Goal: Information Seeking & Learning: Compare options

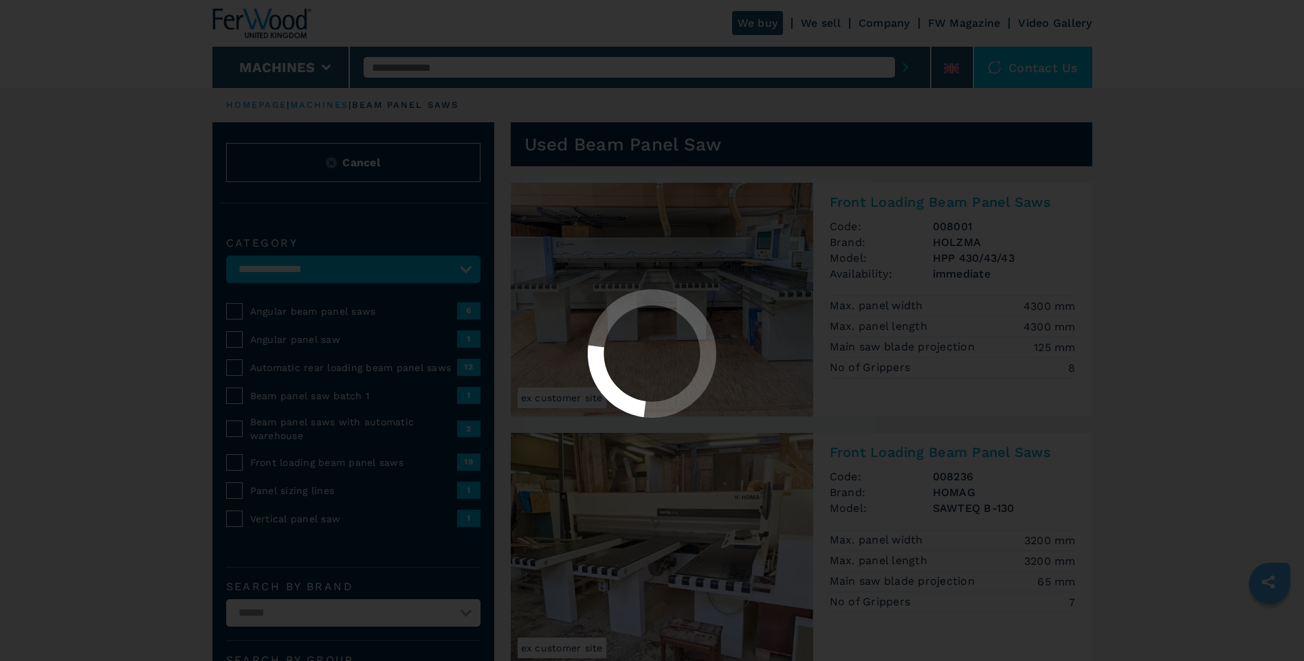
select select "**********"
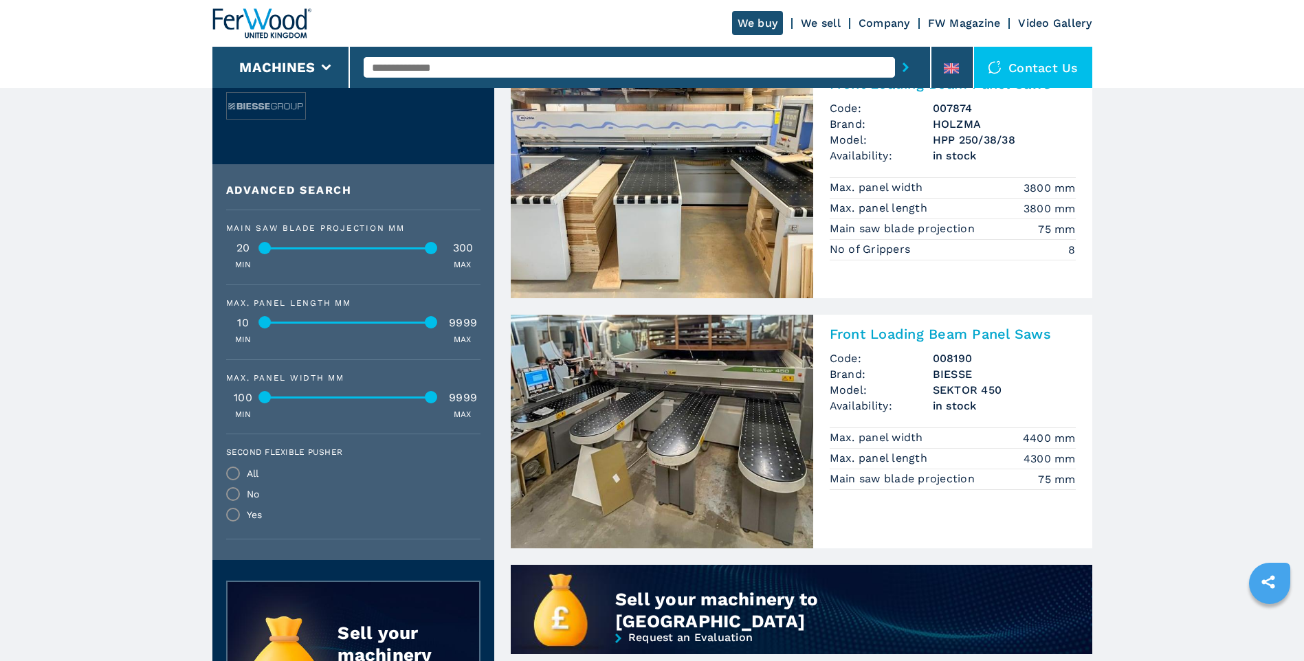
scroll to position [481, 0]
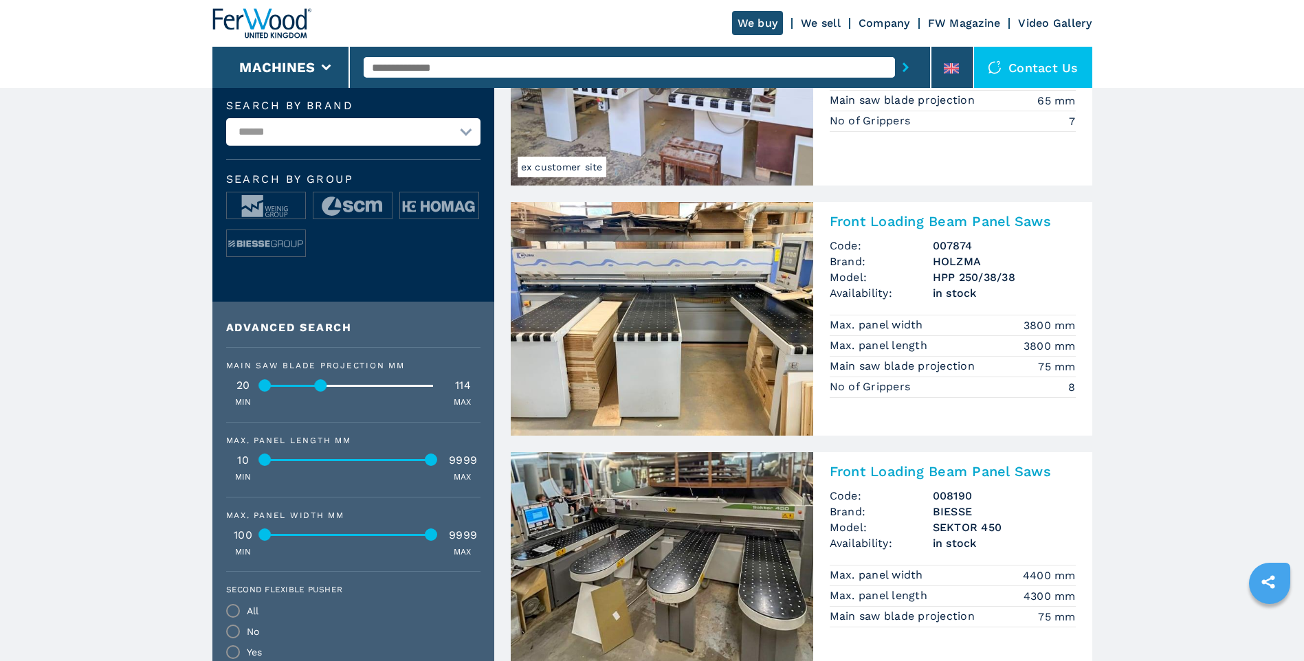
drag, startPoint x: 434, startPoint y: 386, endPoint x: 324, endPoint y: 393, distance: 110.9
click at [324, 393] on div "Main saw blade projection mm 20 114 MIN MAX" at bounding box center [353, 384] width 254 height 47
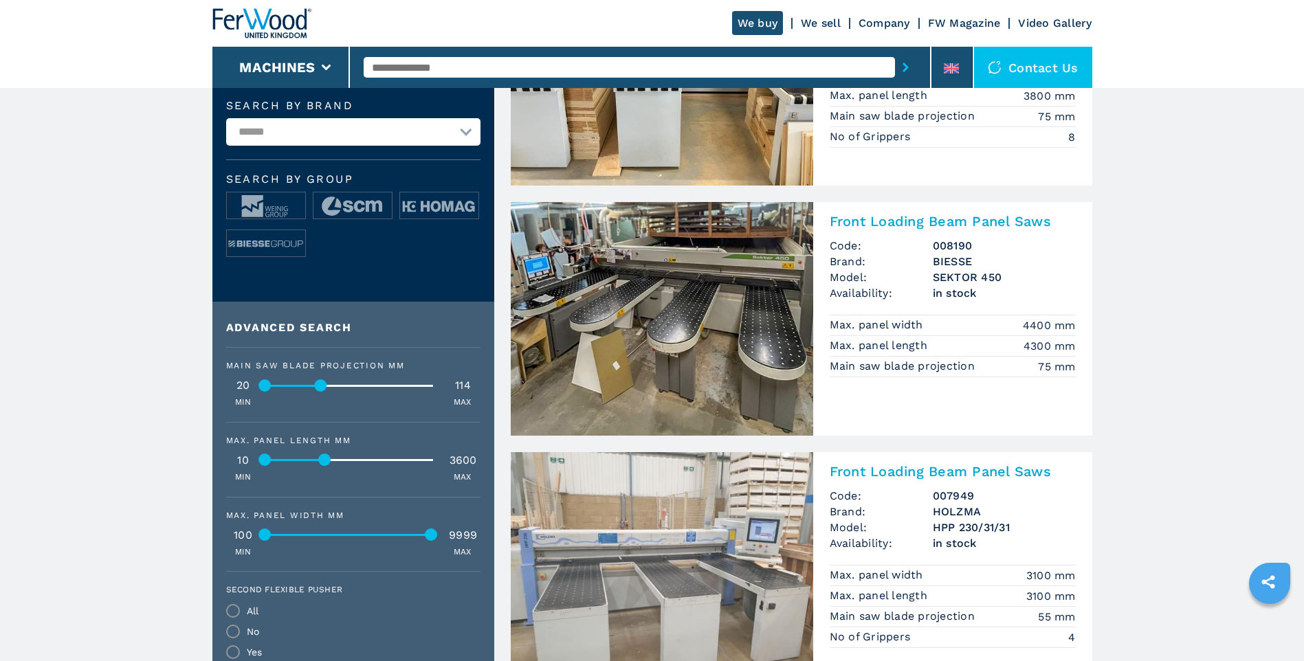
drag, startPoint x: 434, startPoint y: 461, endPoint x: 327, endPoint y: 465, distance: 106.6
click at [327, 465] on div at bounding box center [325, 460] width 12 height 12
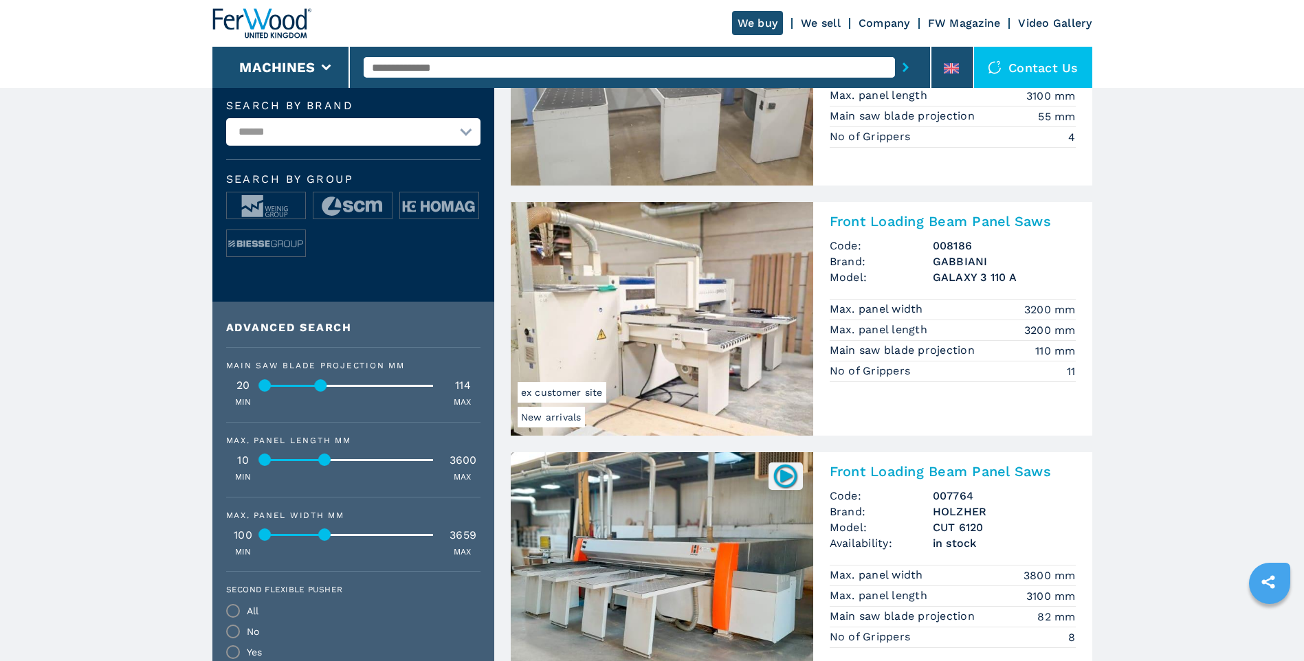
drag, startPoint x: 428, startPoint y: 536, endPoint x: 322, endPoint y: 542, distance: 106.0
click at [322, 542] on div "Max. panel width mm 100 3659 MIN MAX" at bounding box center [353, 534] width 254 height 47
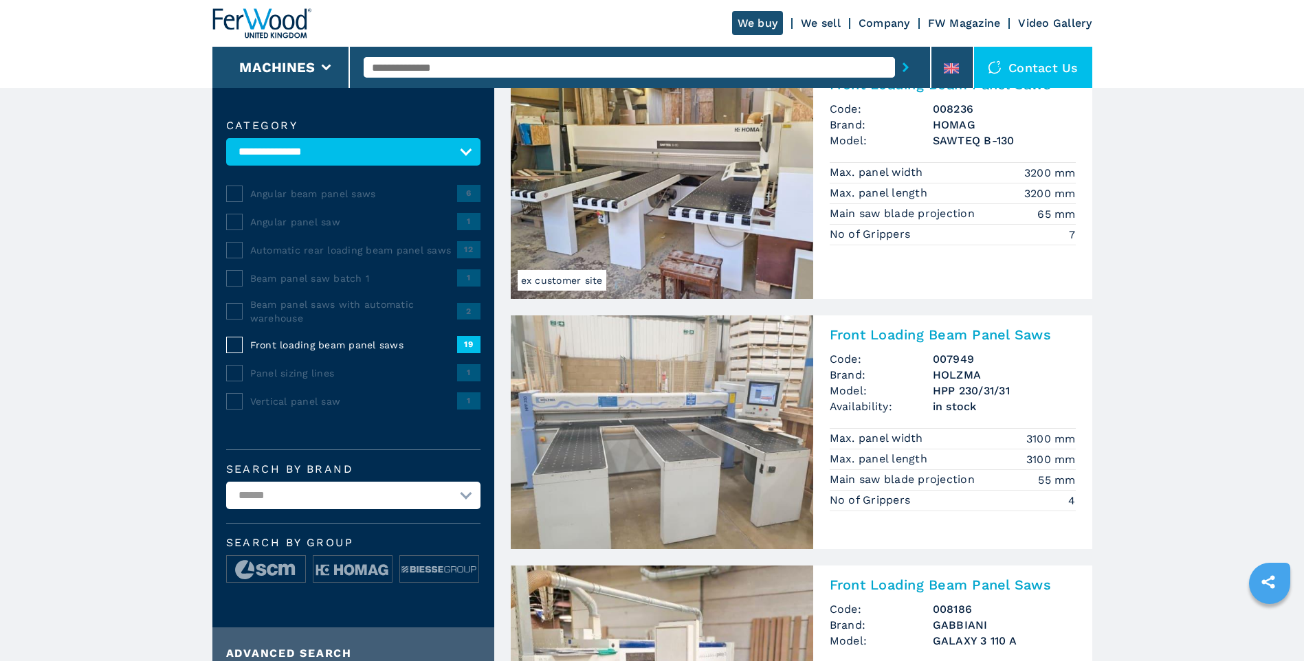
scroll to position [392, 0]
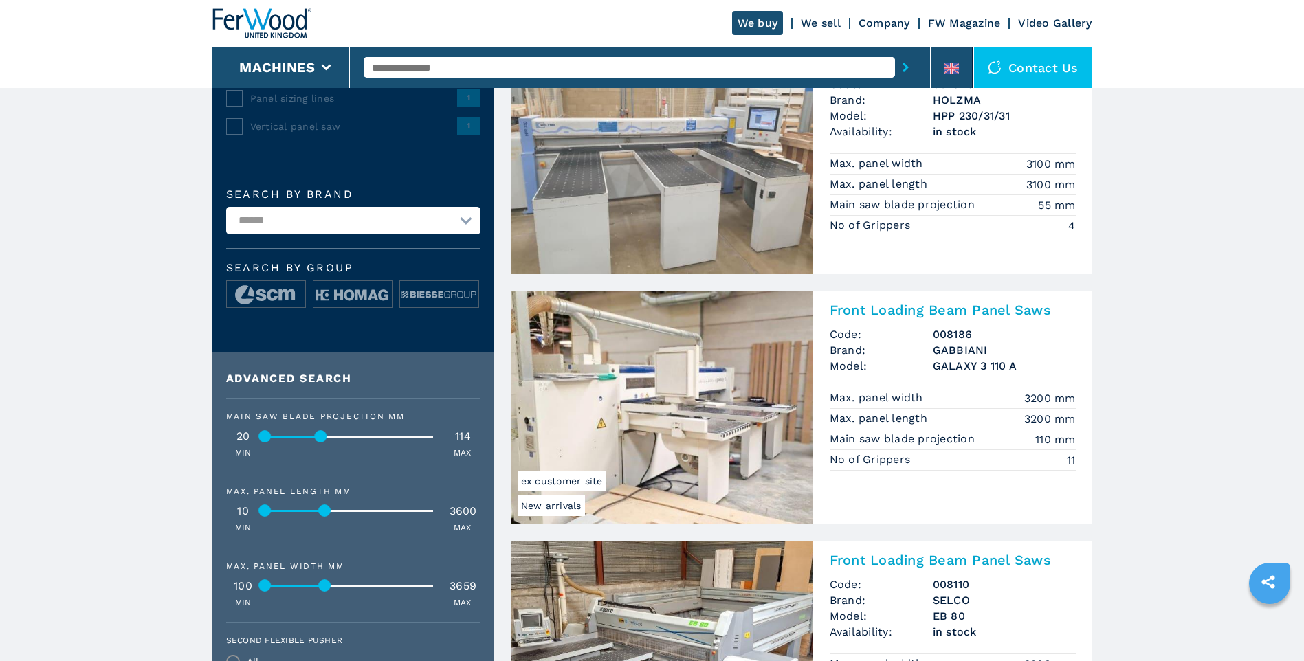
click at [709, 409] on img at bounding box center [662, 408] width 302 height 234
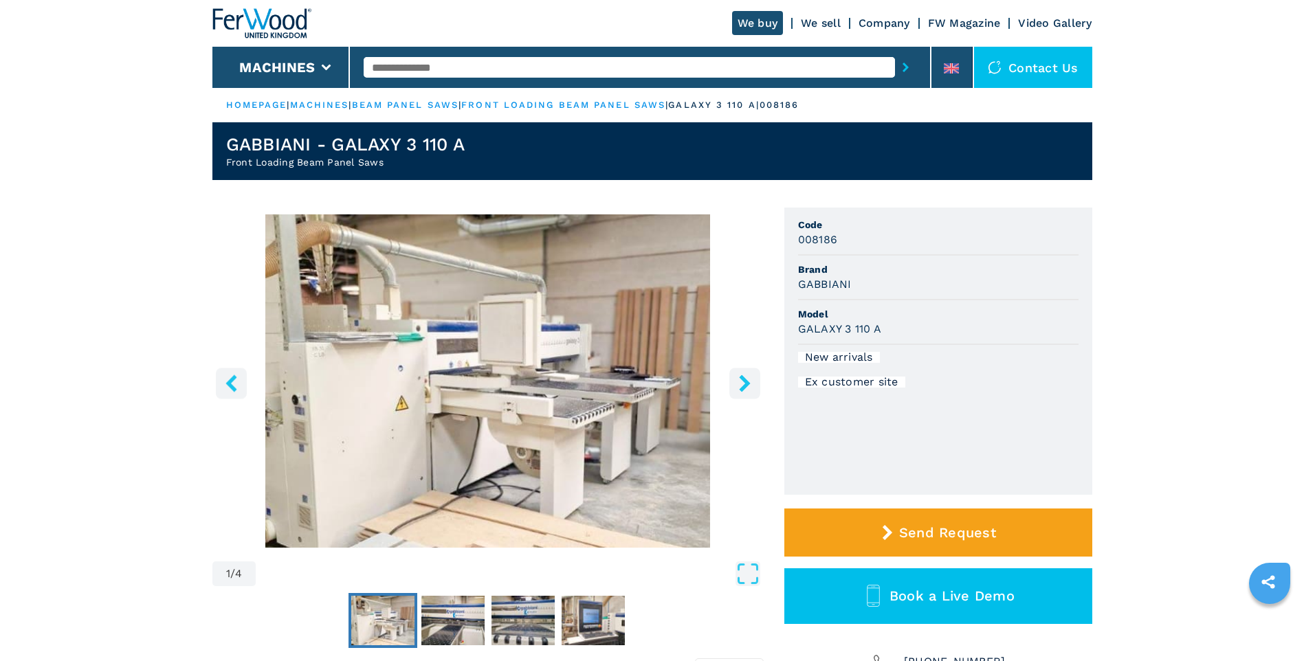
click at [741, 388] on icon "right-button" at bounding box center [744, 383] width 11 height 17
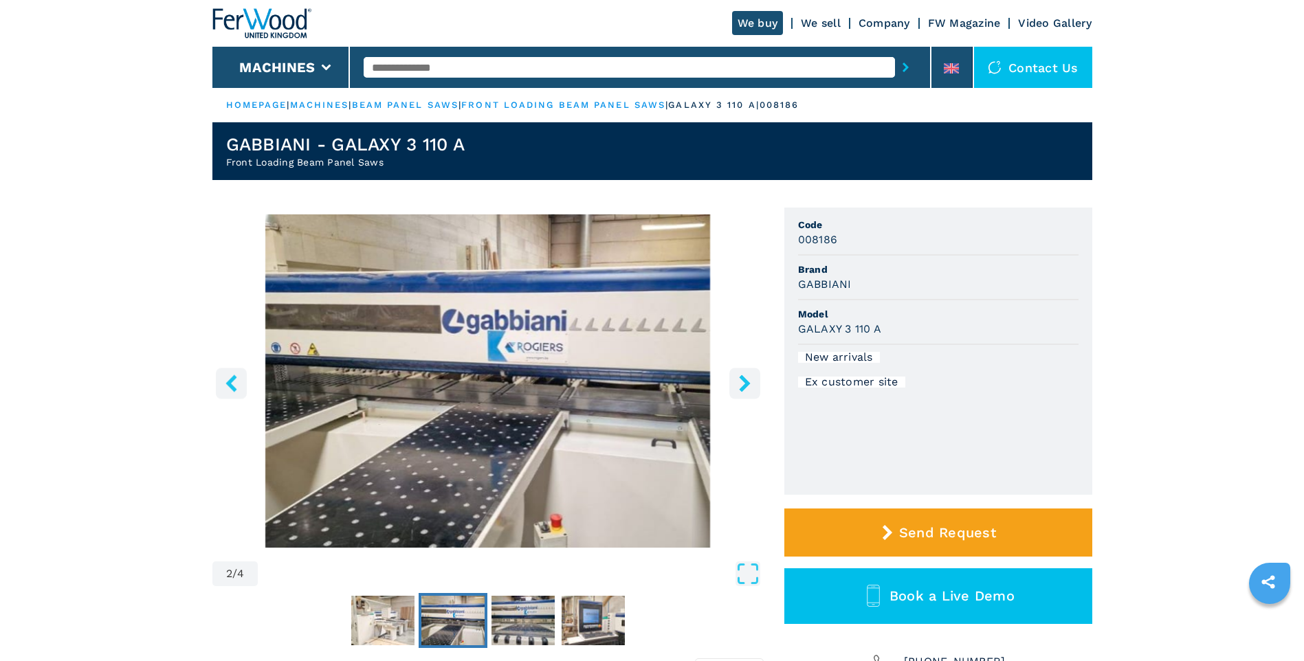
click at [741, 388] on icon "right-button" at bounding box center [744, 383] width 11 height 17
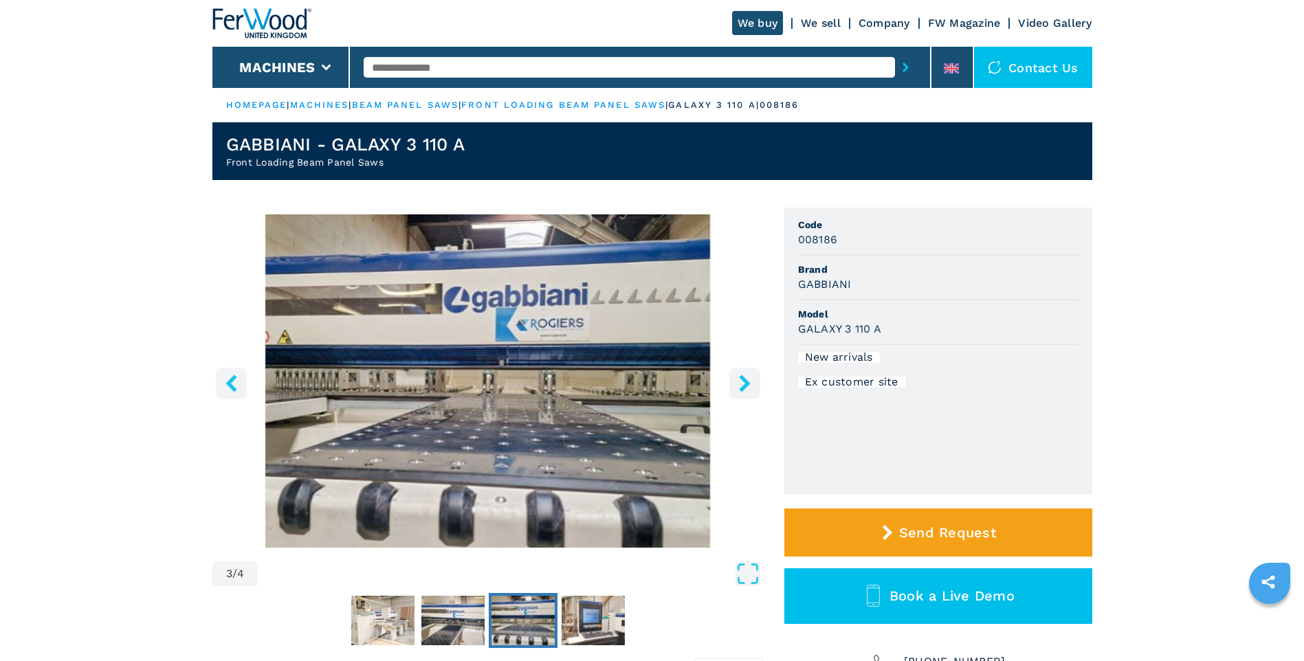
click at [741, 388] on icon "right-button" at bounding box center [744, 383] width 11 height 17
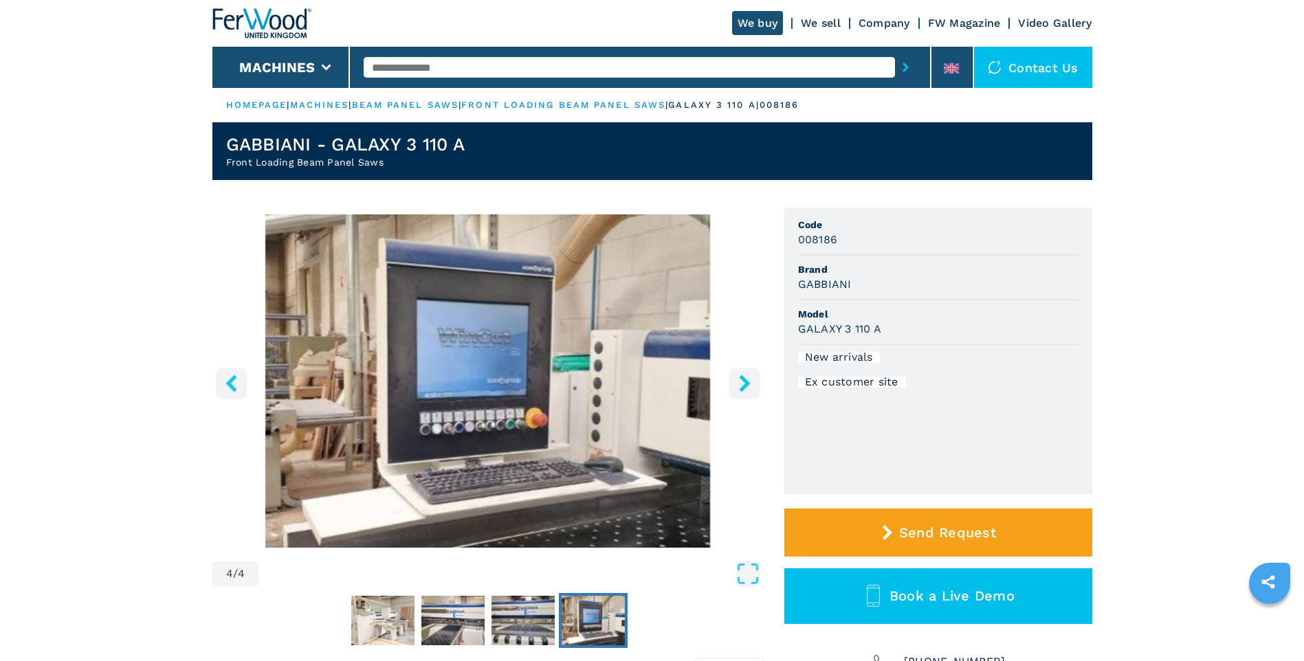
click at [741, 388] on icon "right-button" at bounding box center [744, 383] width 11 height 17
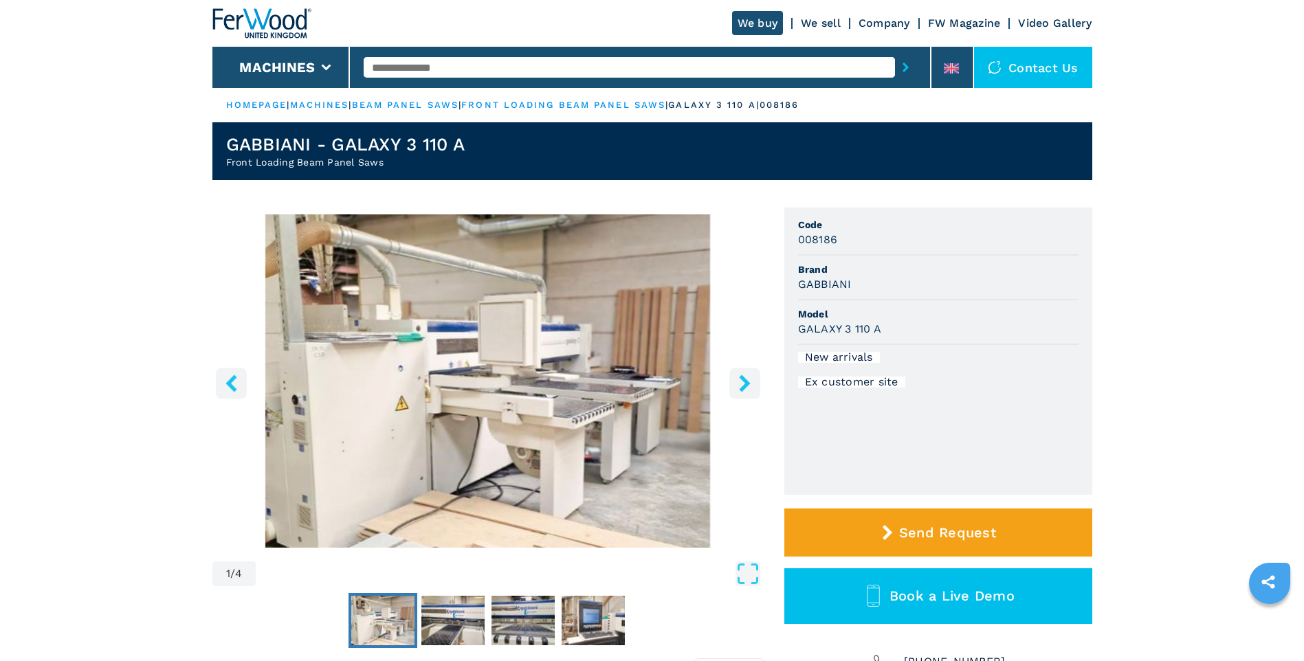
click at [741, 388] on icon "right-button" at bounding box center [744, 383] width 11 height 17
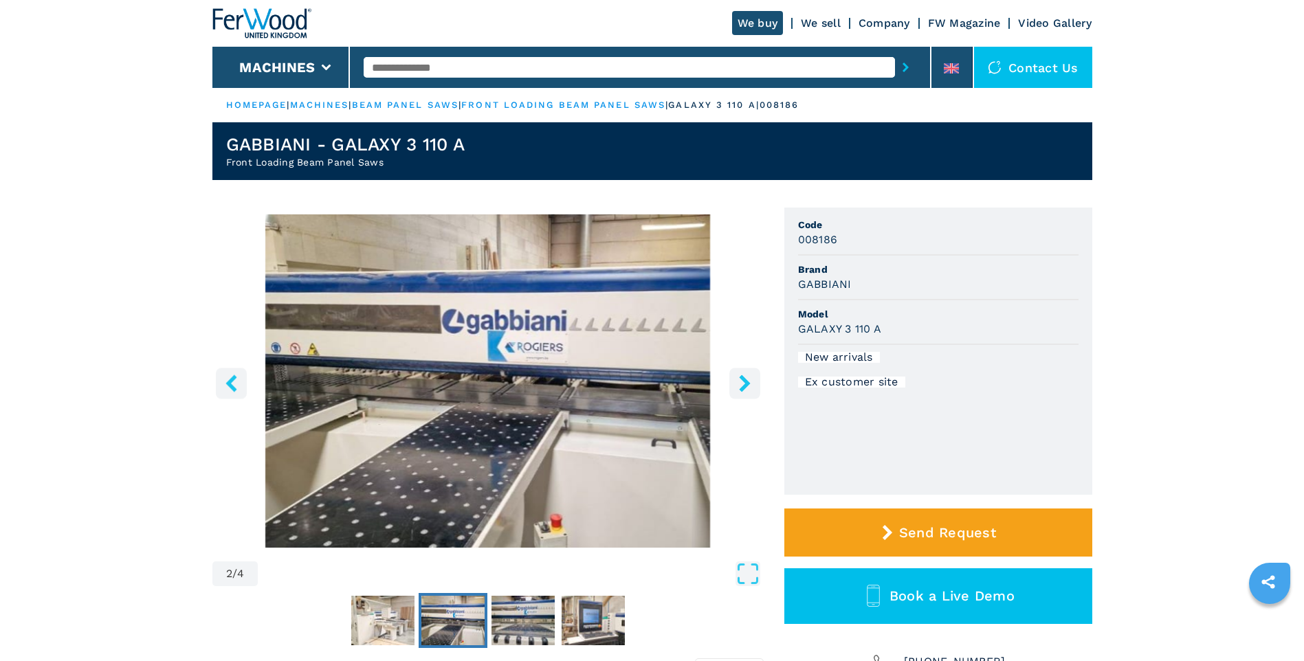
click at [741, 388] on icon "right-button" at bounding box center [744, 383] width 11 height 17
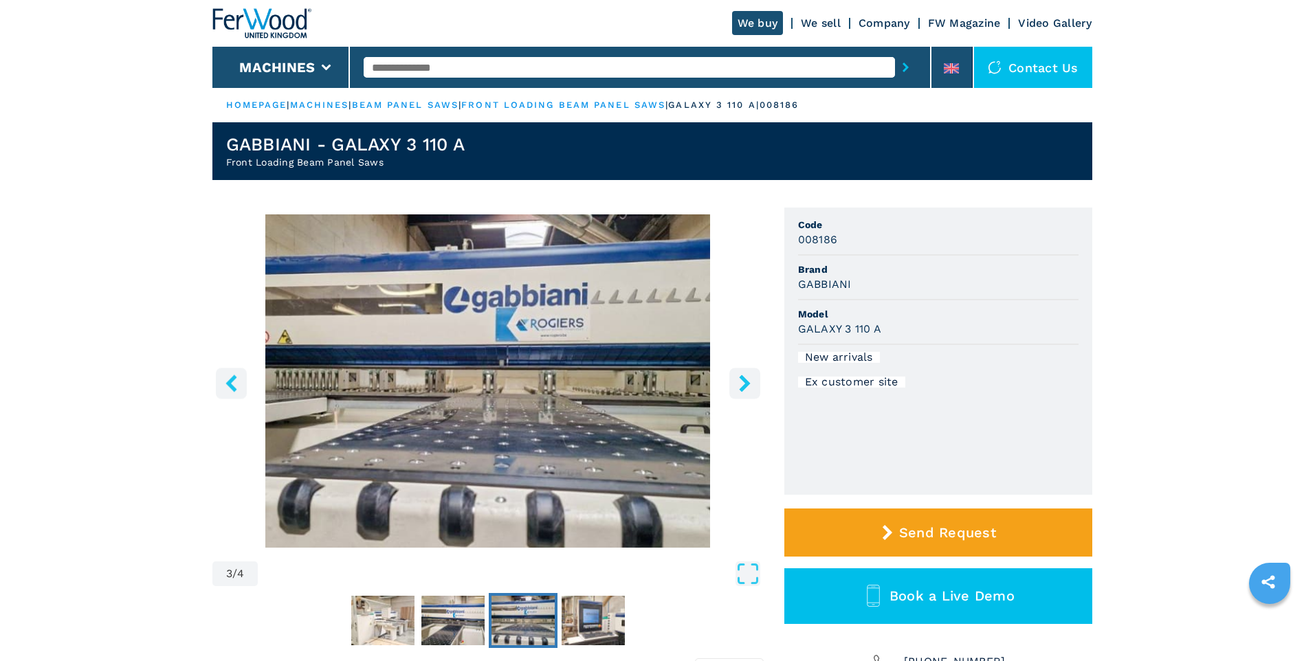
click at [748, 384] on icon "right-button" at bounding box center [744, 383] width 11 height 17
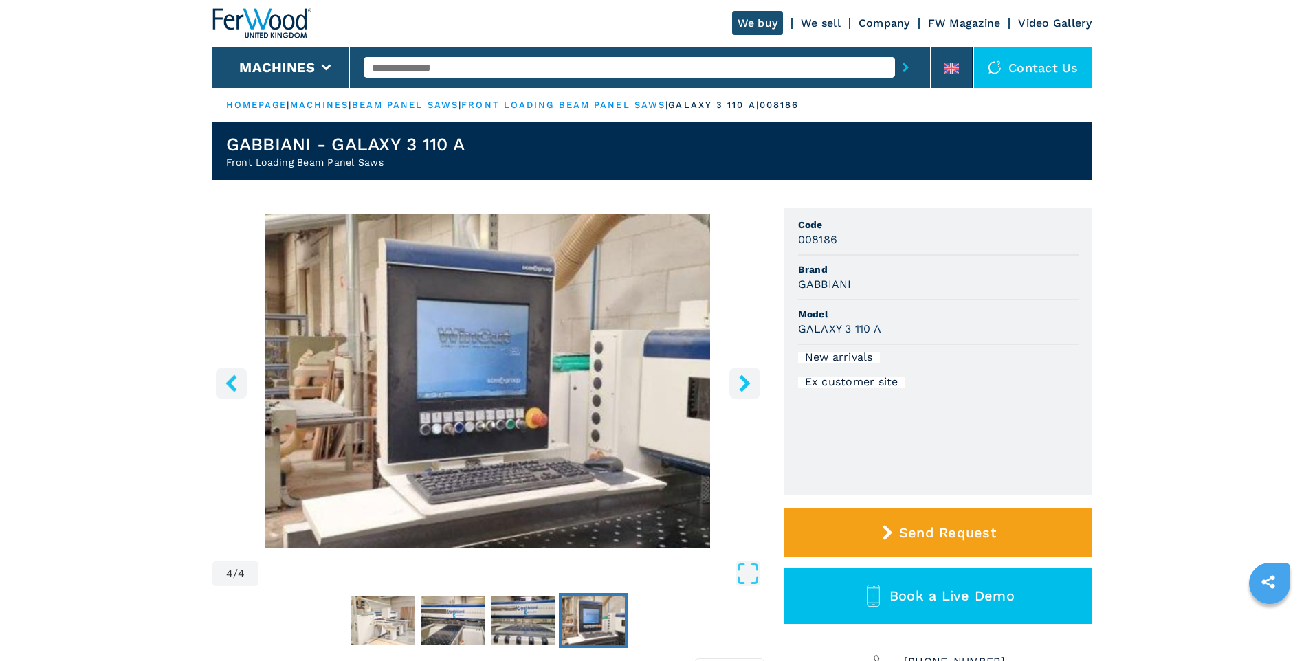
click at [739, 386] on icon "right-button" at bounding box center [744, 383] width 17 height 17
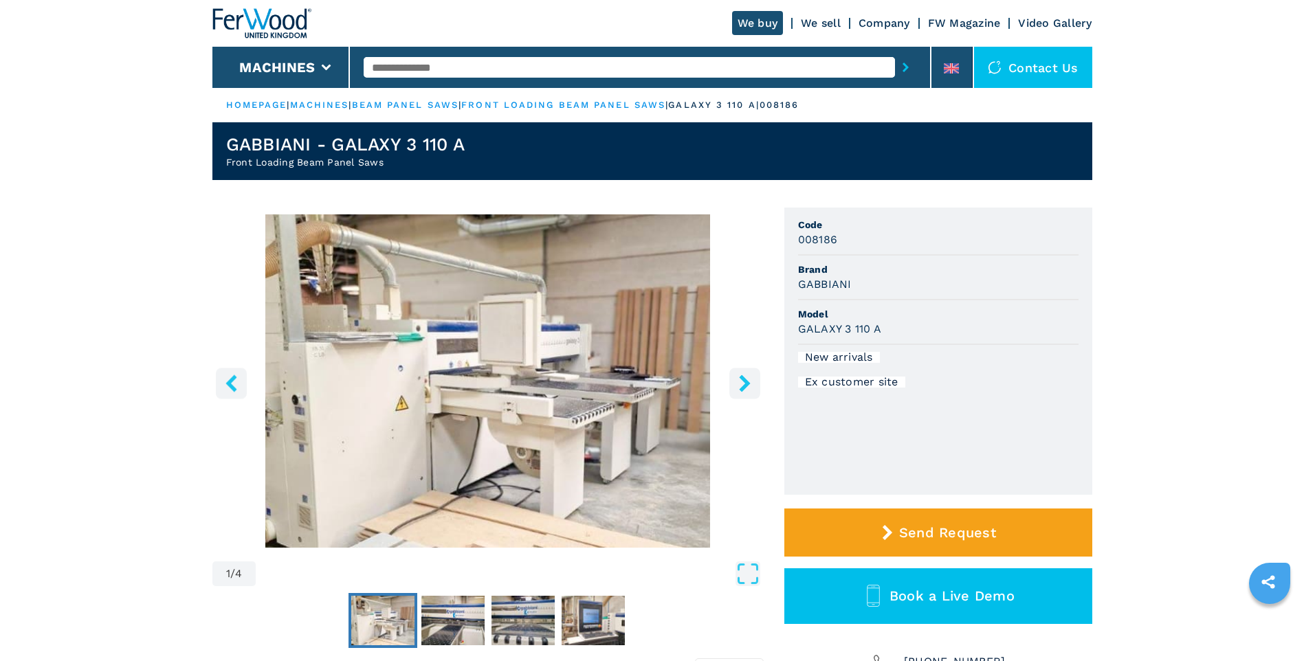
click at [737, 381] on icon "right-button" at bounding box center [744, 383] width 17 height 17
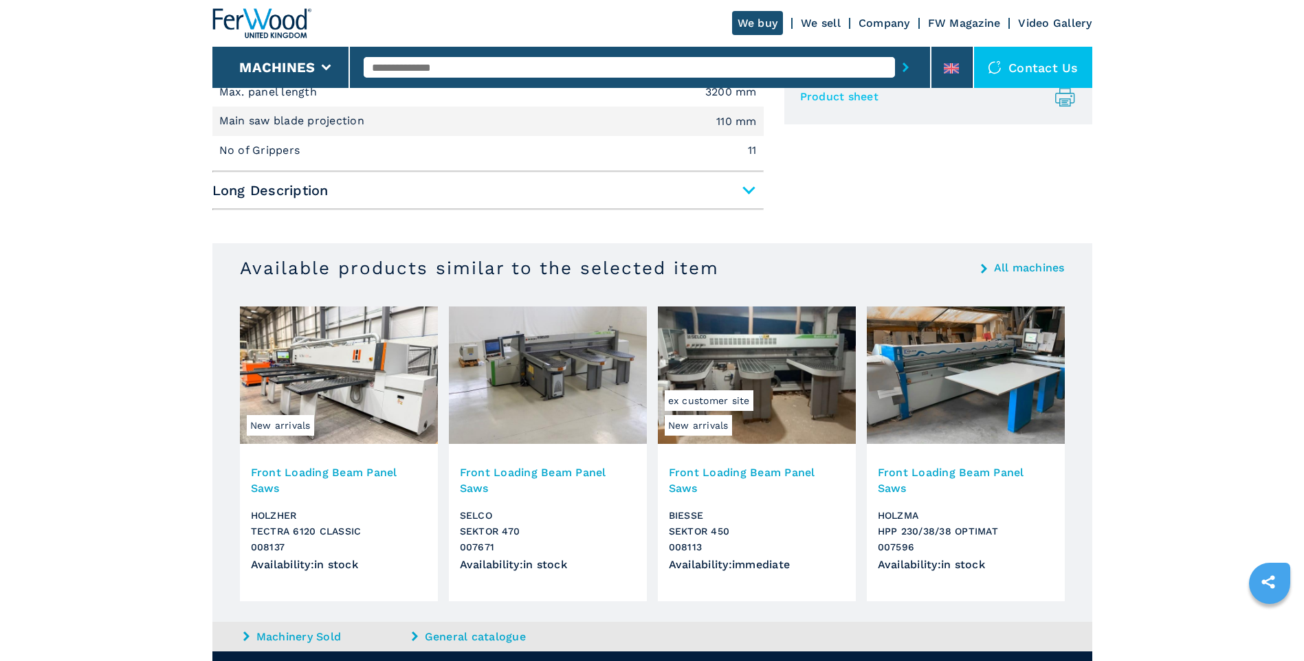
scroll to position [191, 0]
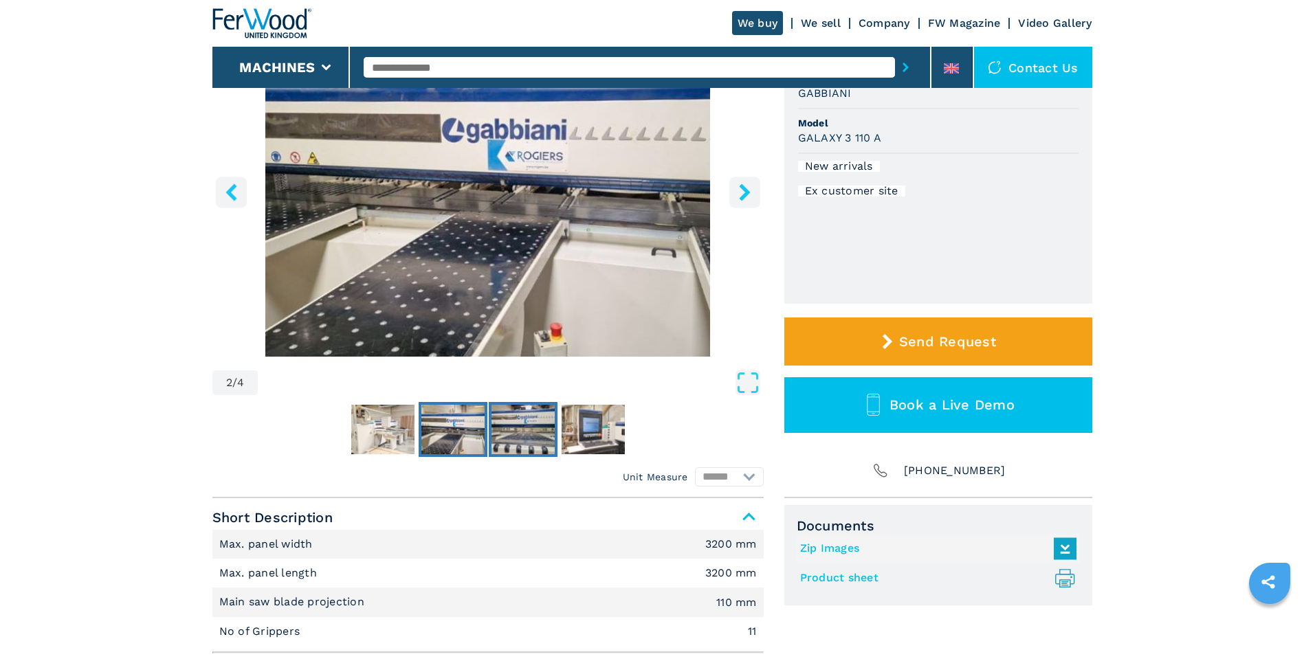
click at [532, 430] on img "Go to Slide 3" at bounding box center [522, 429] width 63 height 49
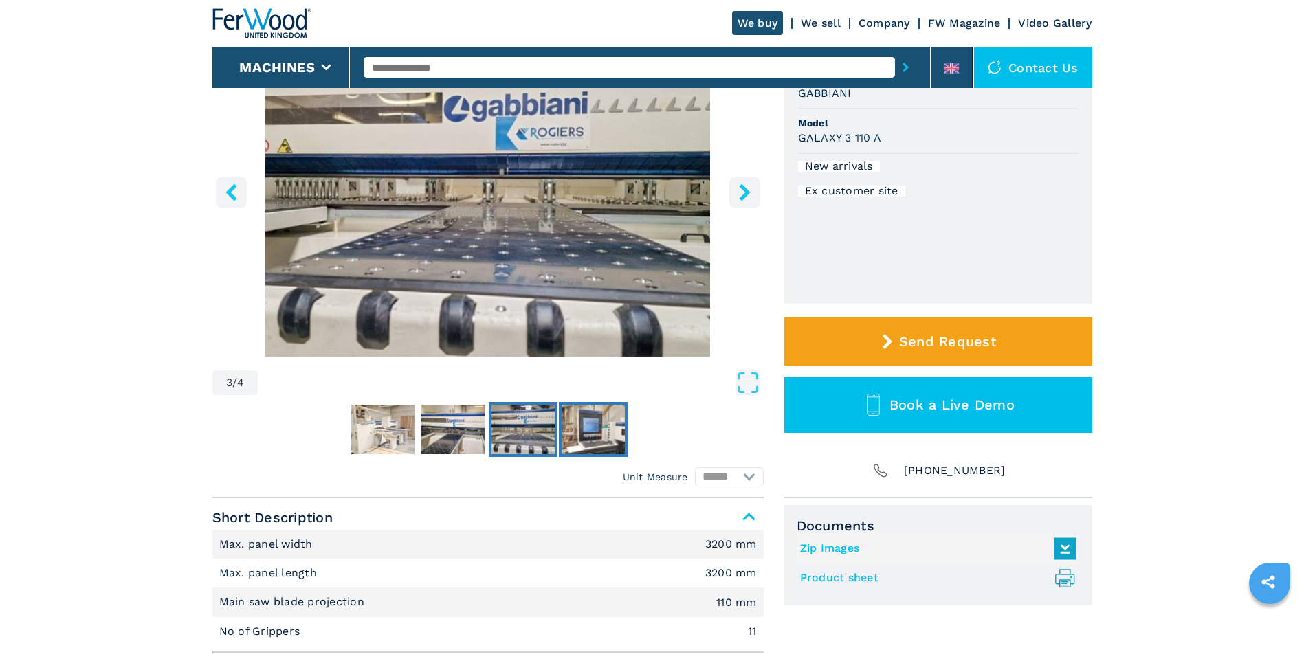
click at [603, 427] on img "Go to Slide 4" at bounding box center [592, 429] width 63 height 49
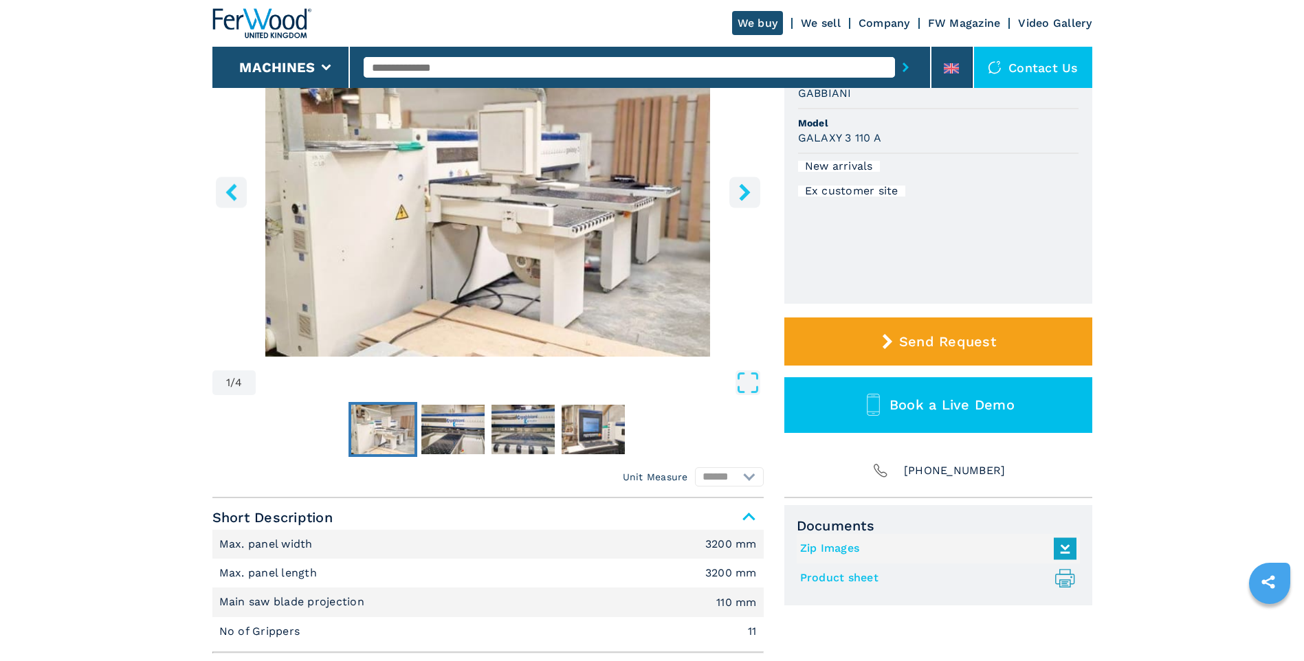
select select "**********"
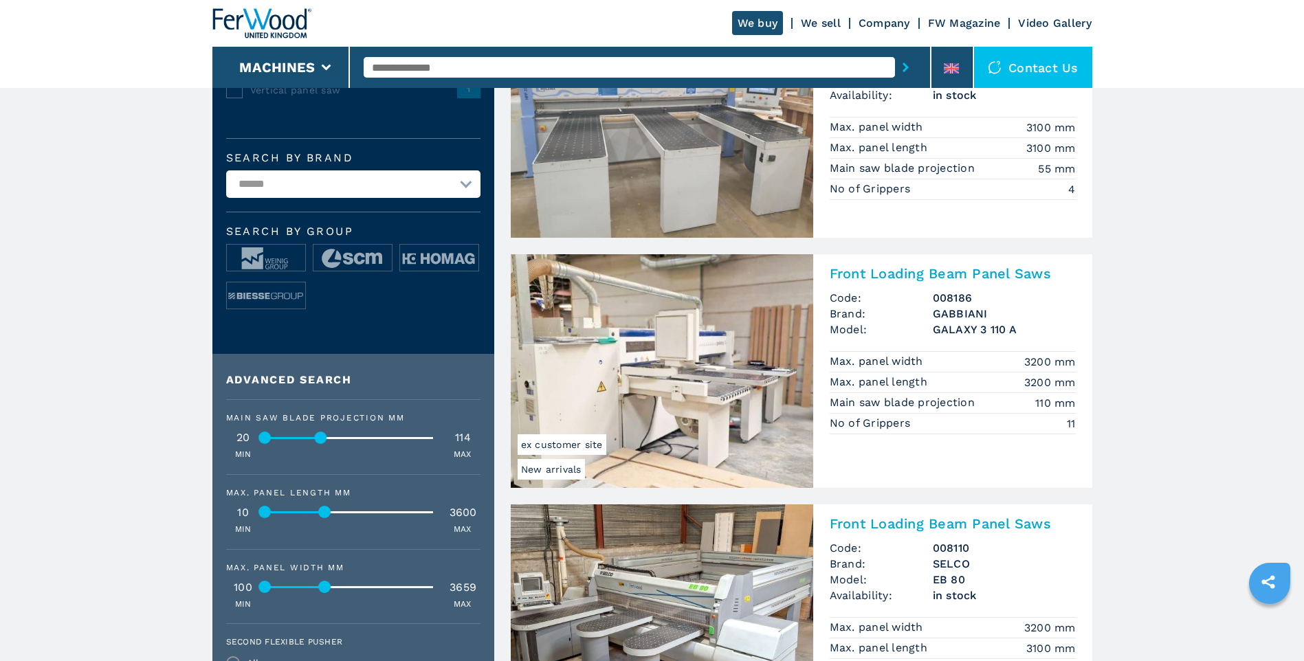
scroll to position [423, 0]
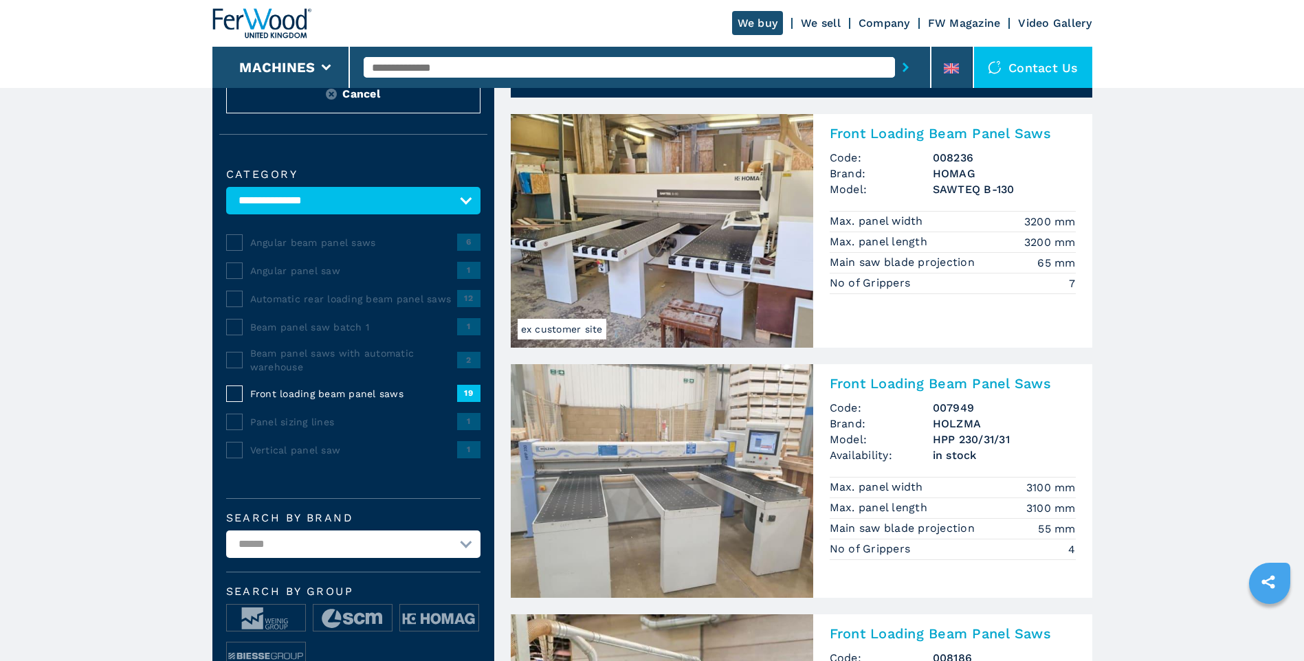
scroll to position [412, 0]
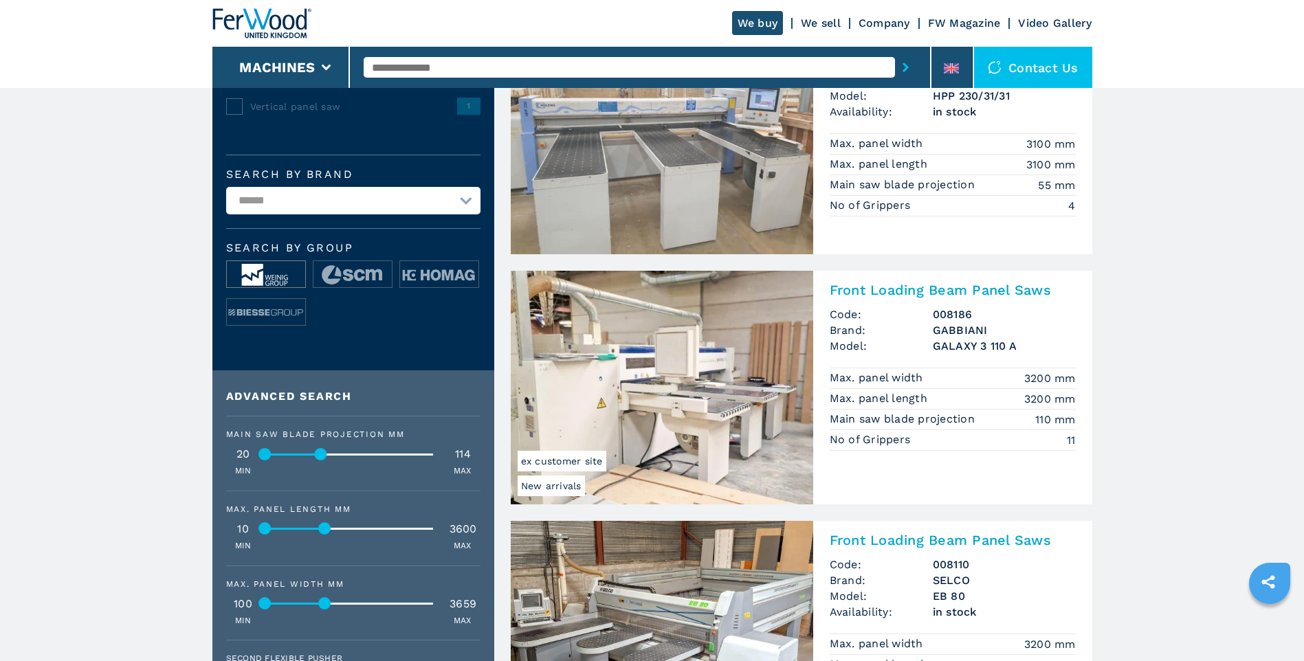
click at [272, 274] on img at bounding box center [266, 274] width 78 height 27
